Goal: Navigation & Orientation: Find specific page/section

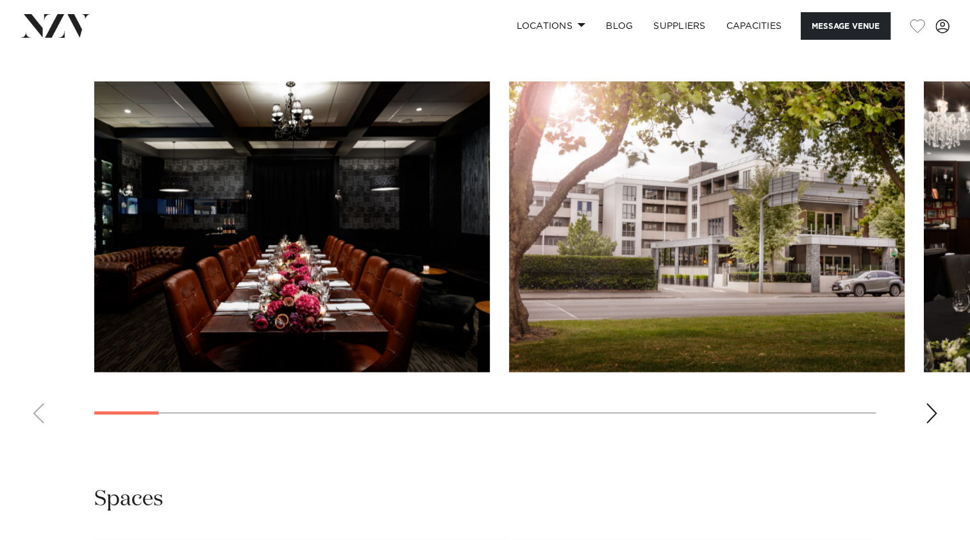
scroll to position [1539, 0]
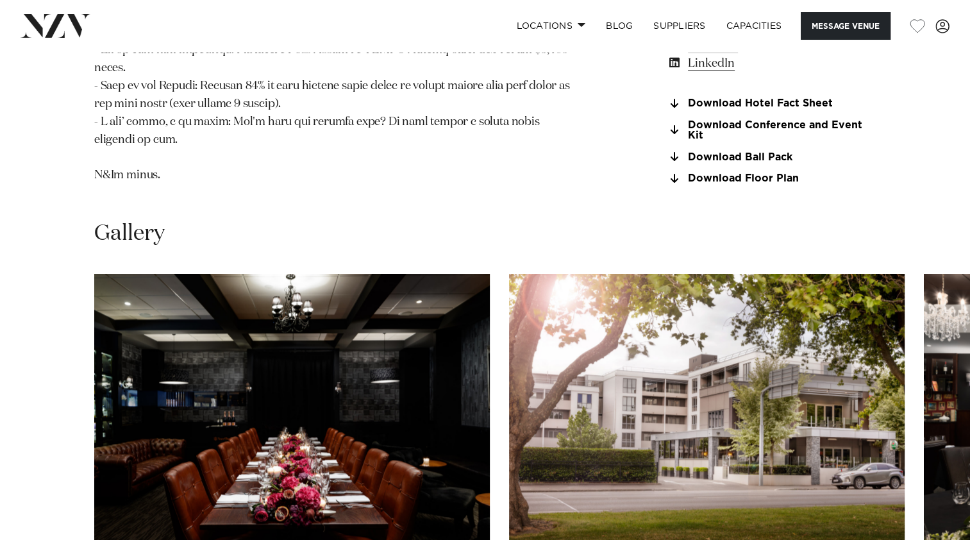
click at [509, 304] on img "2 / 23" at bounding box center [707, 419] width 396 height 291
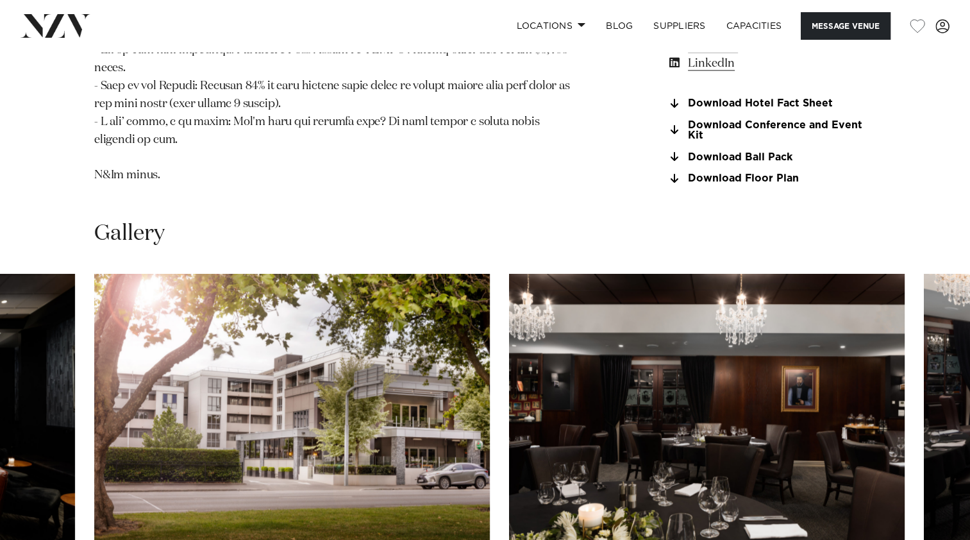
click at [509, 314] on img "3 / 23" at bounding box center [707, 419] width 396 height 291
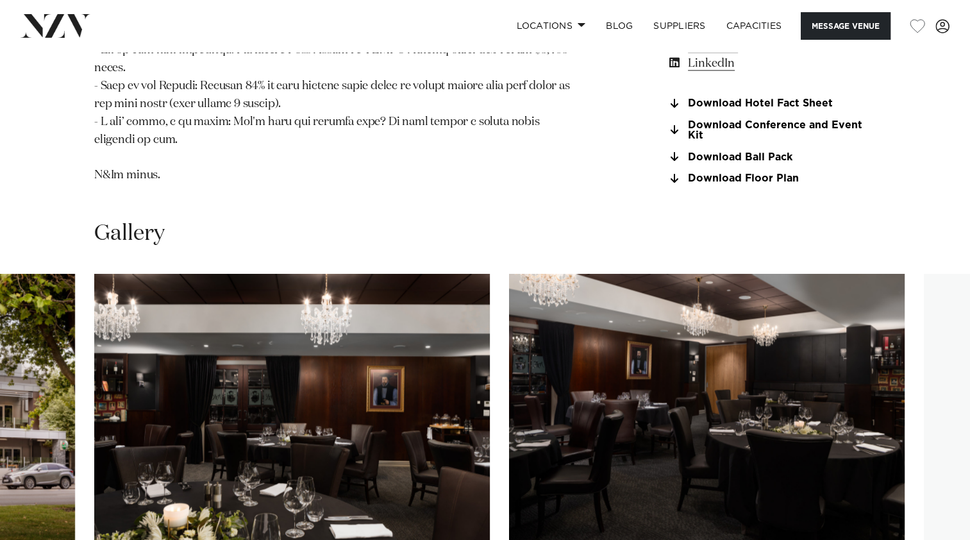
click at [509, 313] on img "4 / 23" at bounding box center [707, 419] width 396 height 291
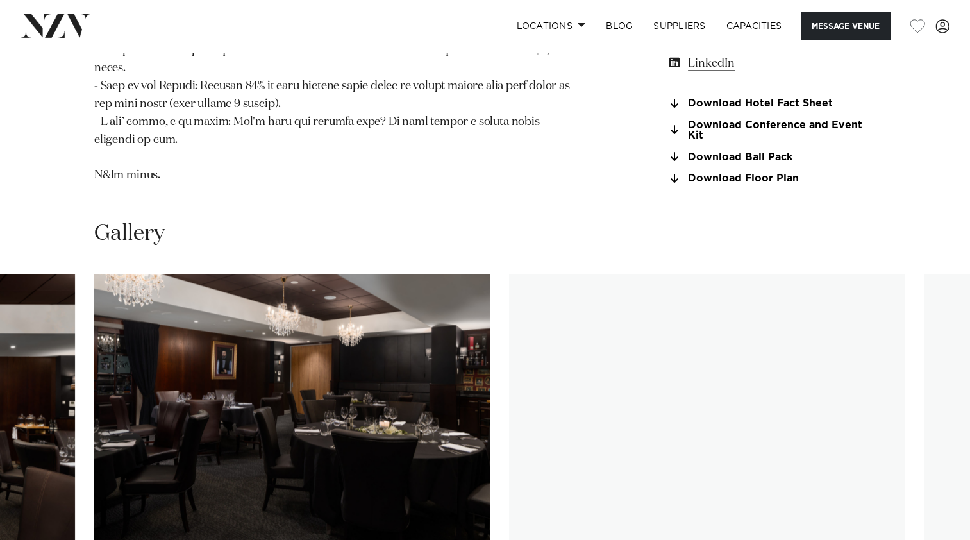
click at [509, 319] on img "5 / 23" at bounding box center [707, 419] width 396 height 291
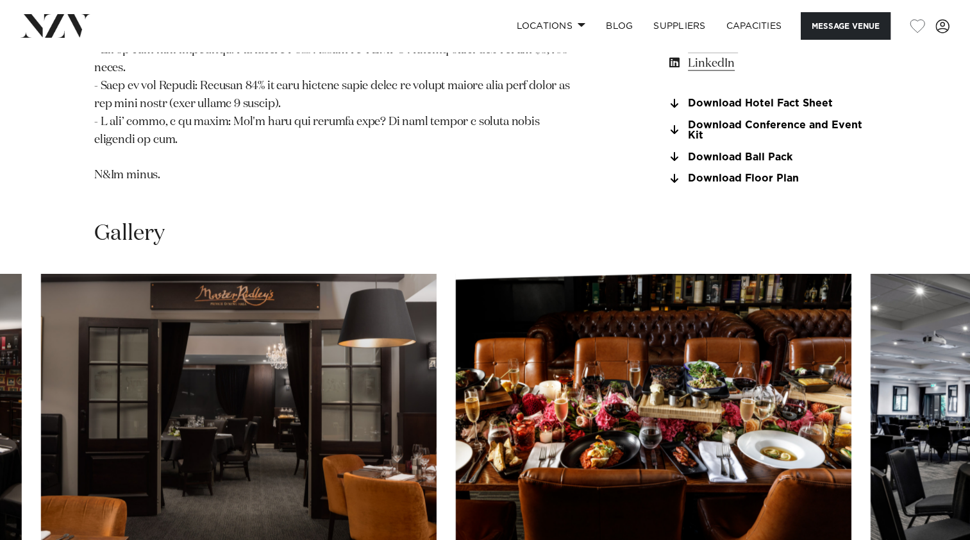
click at [177, 325] on img "5 / 23" at bounding box center [239, 419] width 396 height 291
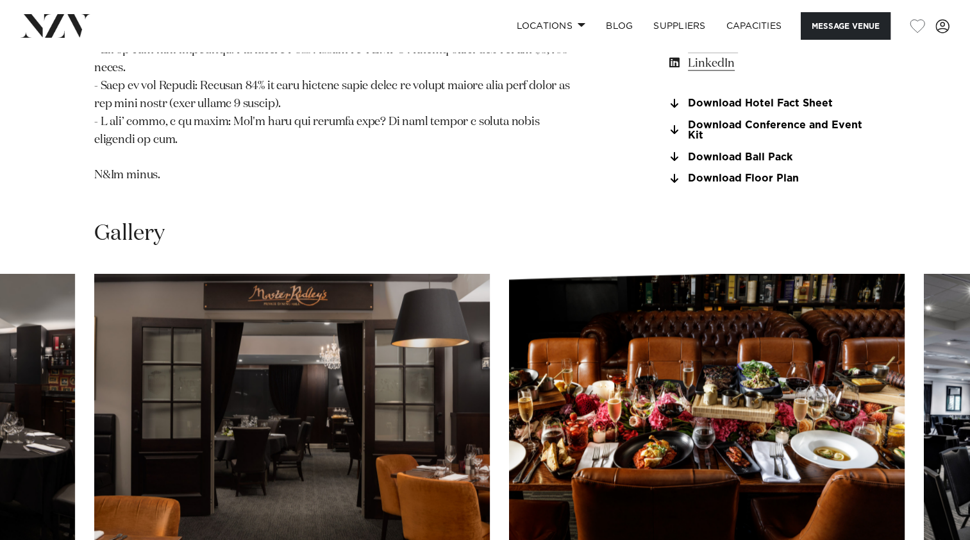
click at [509, 325] on img "6 / 23" at bounding box center [707, 419] width 396 height 291
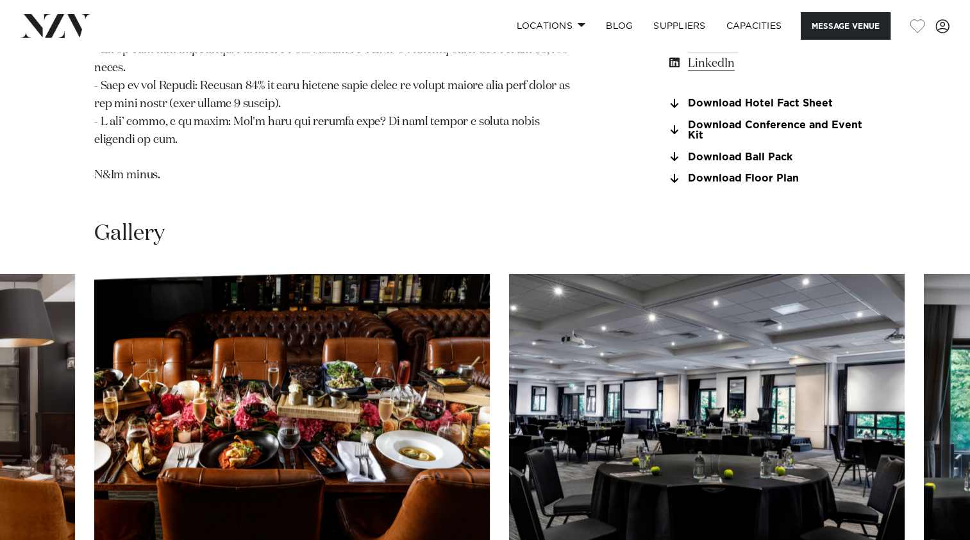
click at [509, 331] on img "7 / 23" at bounding box center [707, 419] width 396 height 291
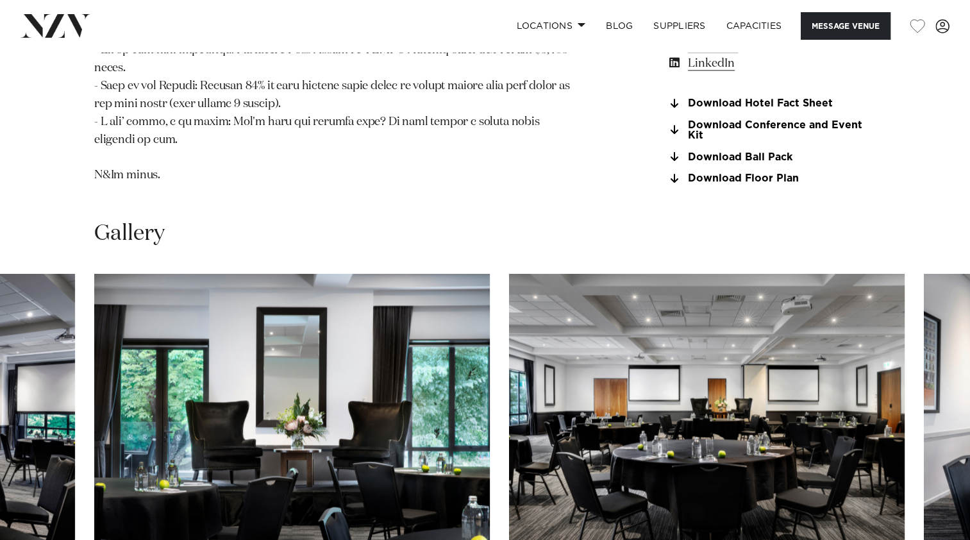
click at [94, 287] on img "8 / 23" at bounding box center [292, 419] width 396 height 291
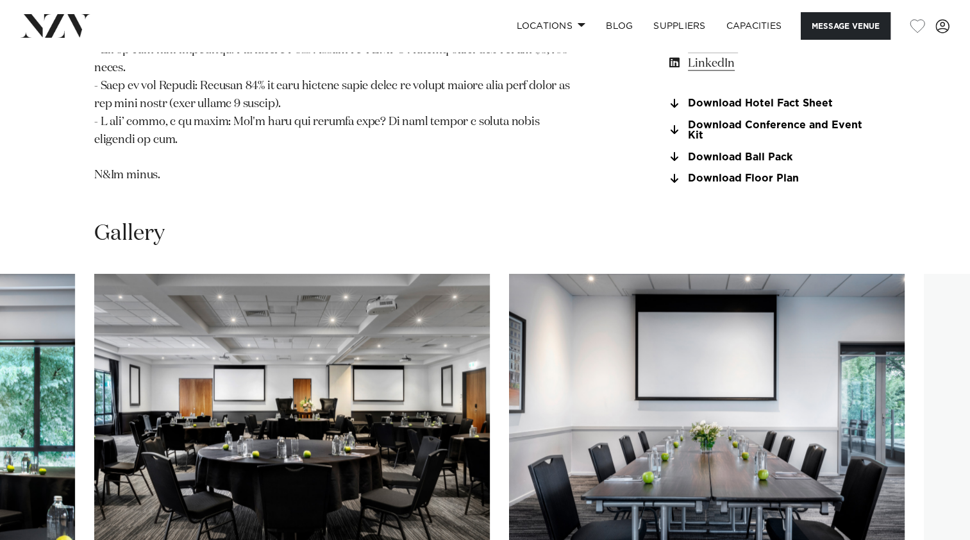
click at [509, 306] on img "10 / 23" at bounding box center [707, 419] width 396 height 291
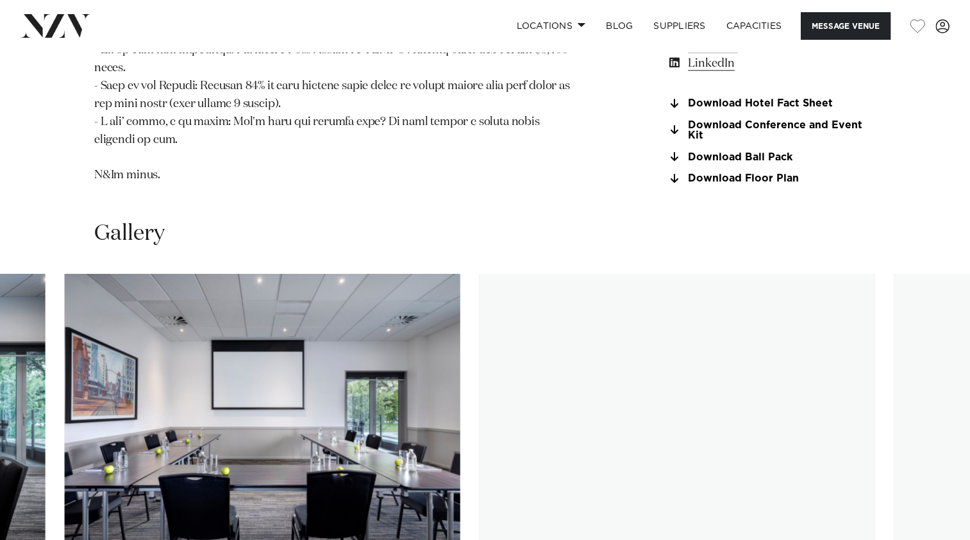
click at [221, 307] on img "11 / 23" at bounding box center [263, 419] width 396 height 291
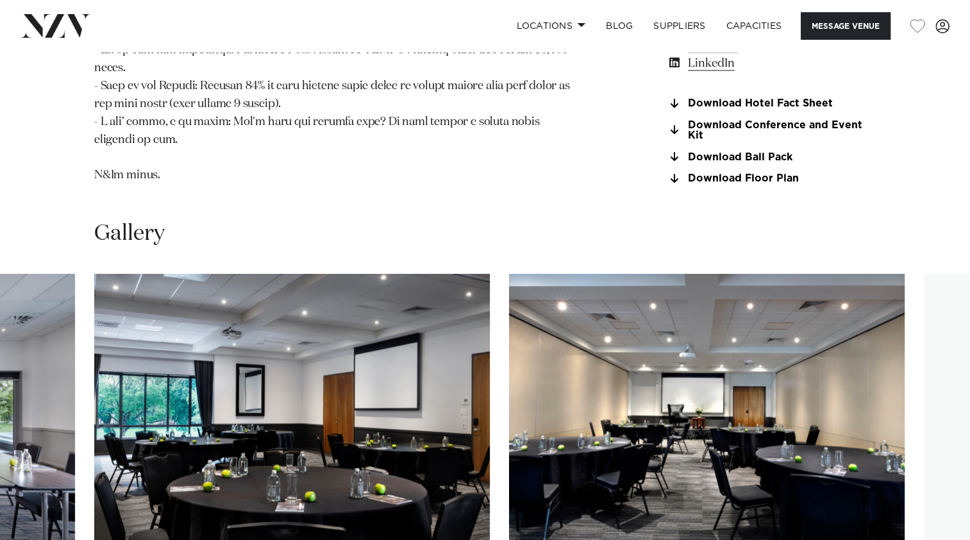
click at [131, 317] on img "12 / 23" at bounding box center [292, 419] width 396 height 291
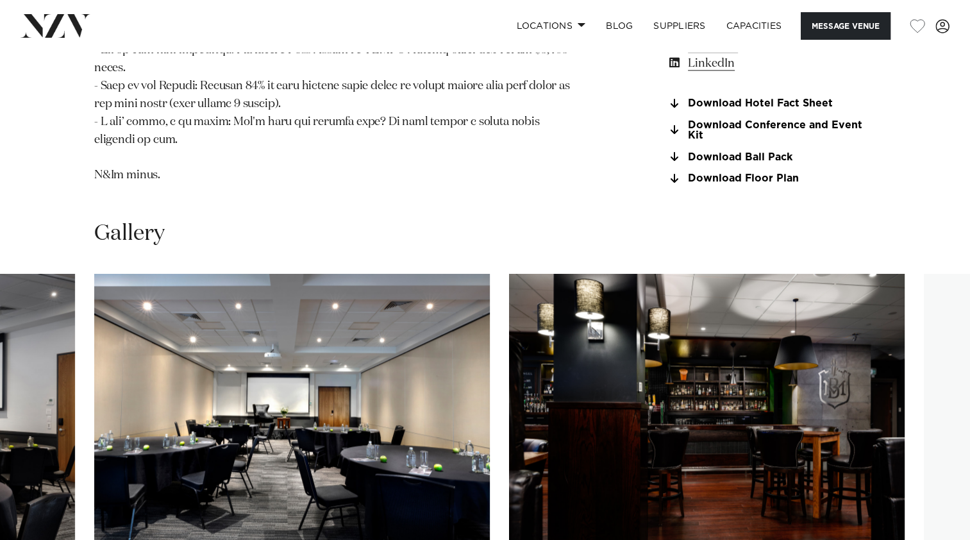
click at [509, 365] on img "14 / 23" at bounding box center [707, 419] width 396 height 291
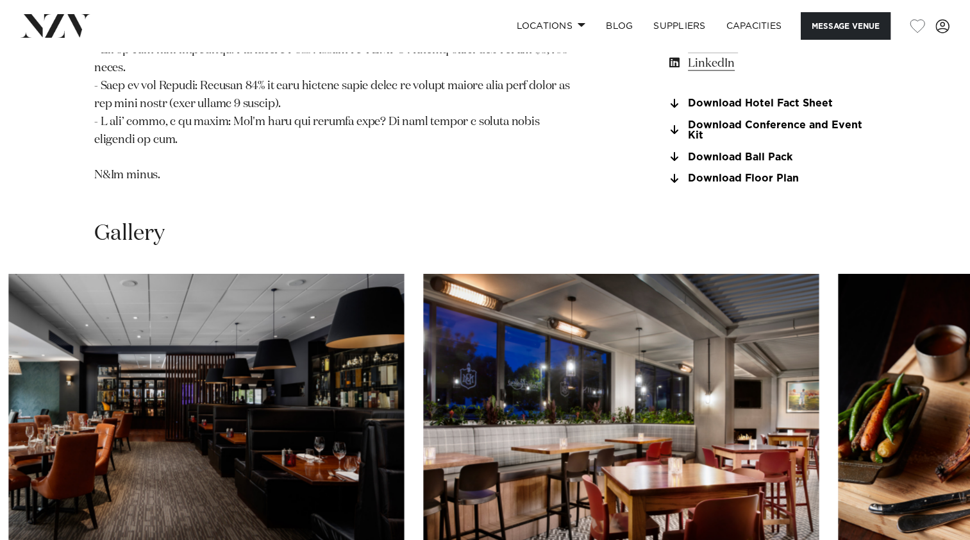
click at [423, 358] on img "16 / 23" at bounding box center [621, 419] width 396 height 291
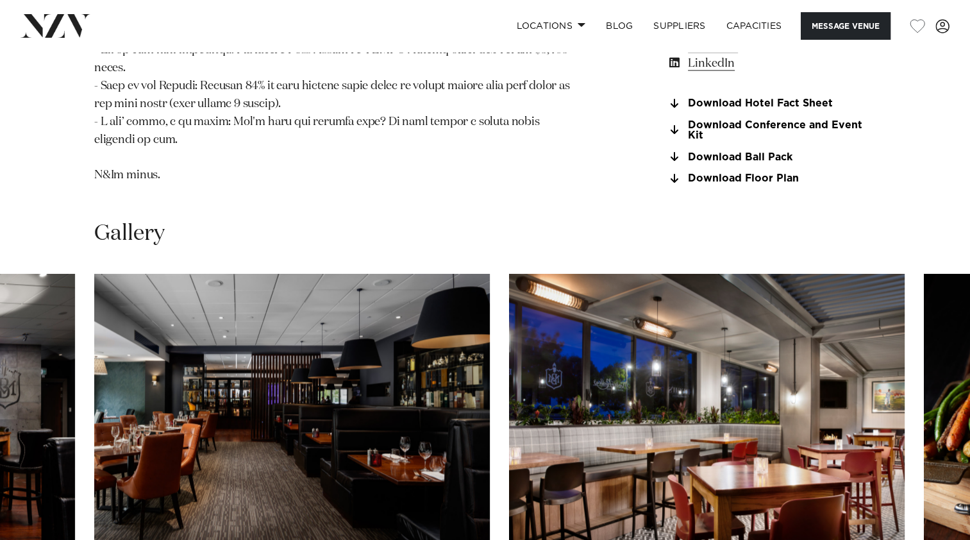
click at [509, 344] on img "16 / 23" at bounding box center [707, 419] width 396 height 291
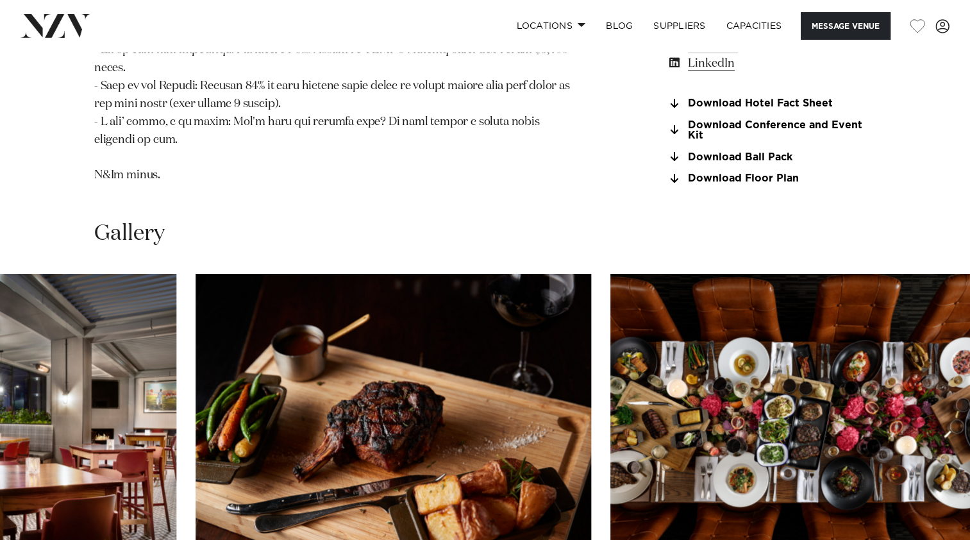
click at [340, 346] on img "17 / 23" at bounding box center [394, 419] width 396 height 291
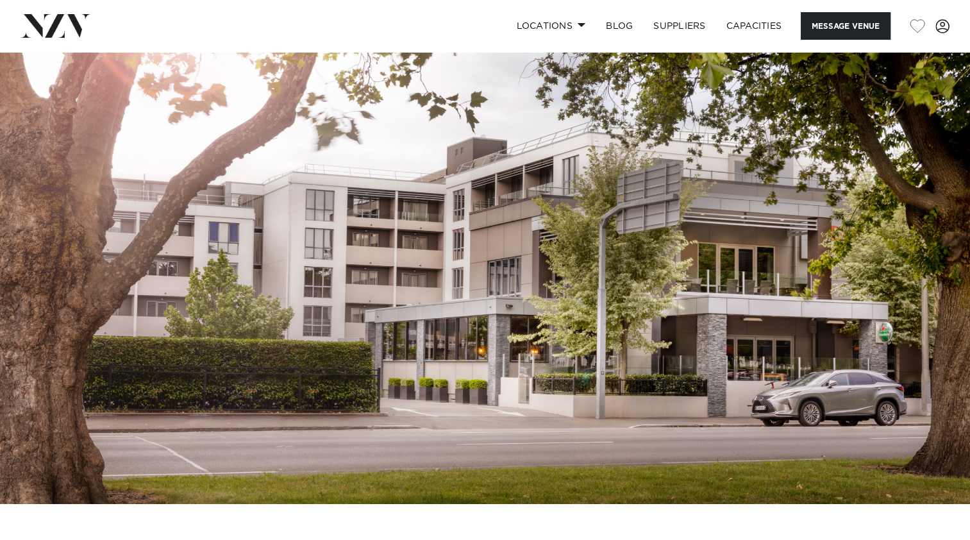
scroll to position [0, 0]
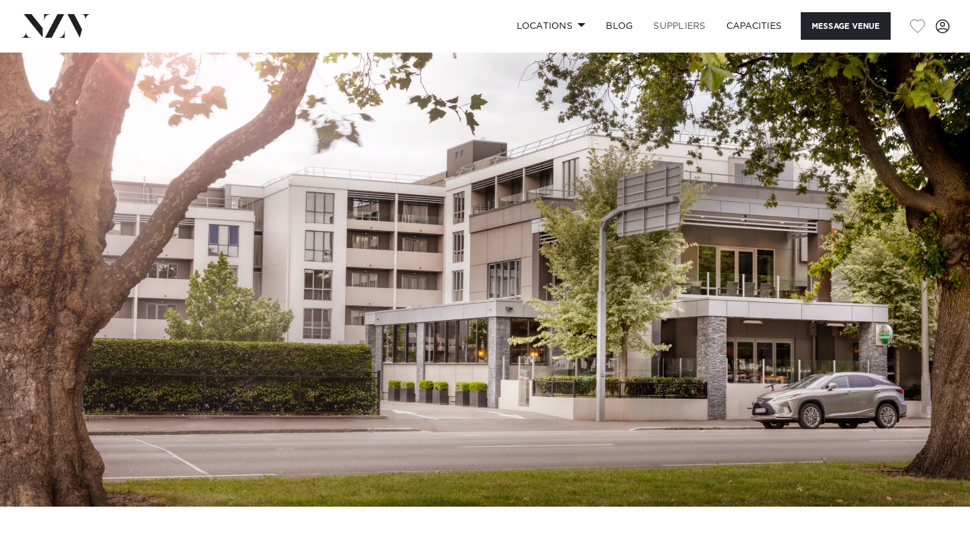
click at [666, 21] on link "SUPPLIERS" at bounding box center [679, 26] width 72 height 28
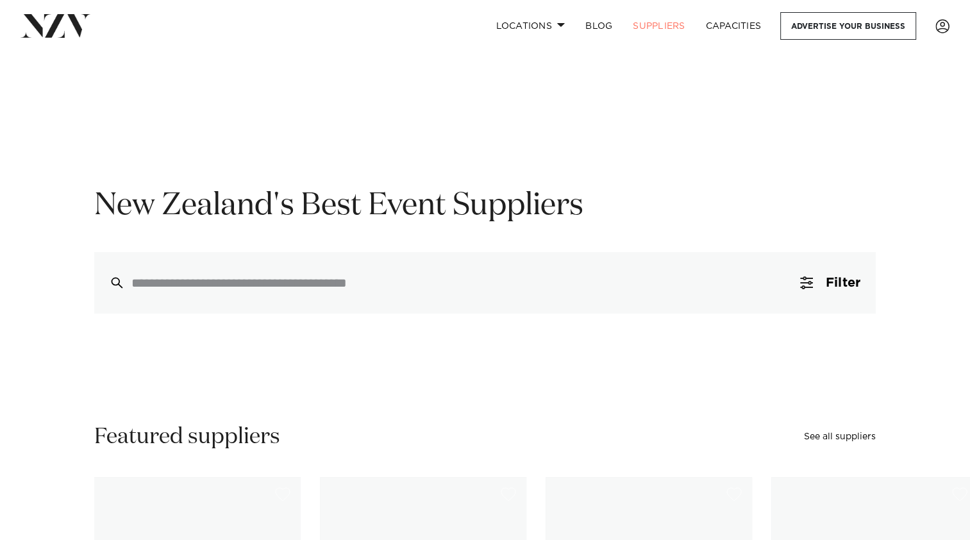
scroll to position [192, 0]
